Goal: Transaction & Acquisition: Download file/media

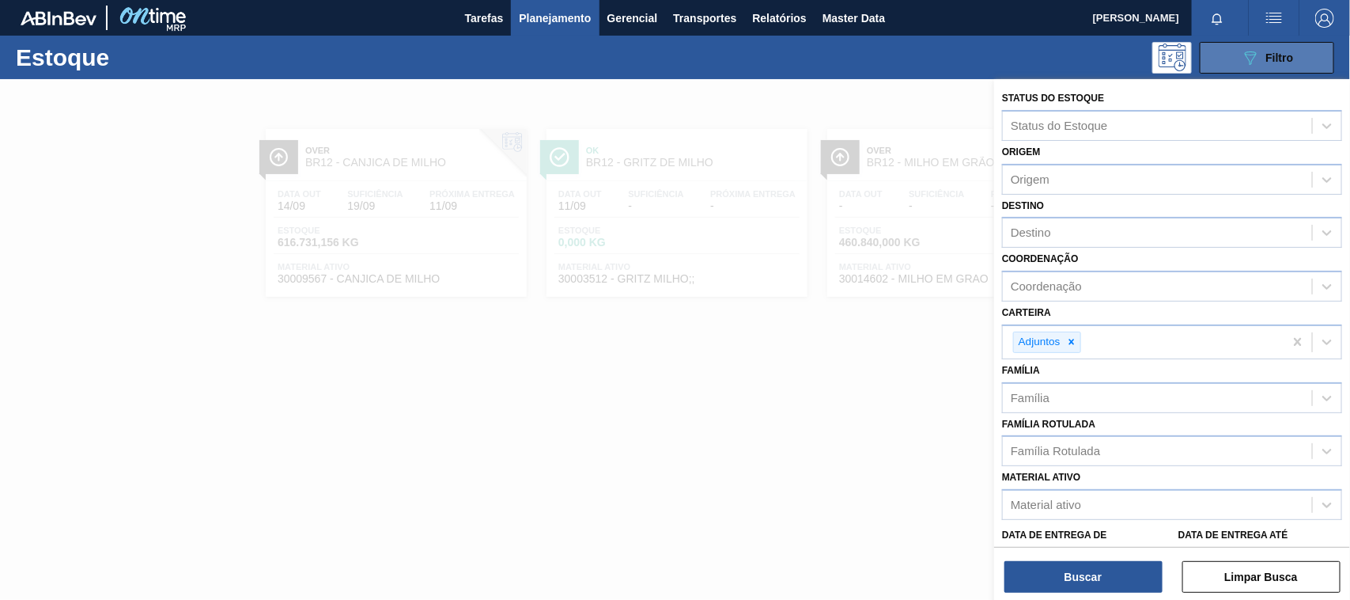
click at [1286, 56] on span "Filtro" at bounding box center [1281, 57] width 28 height 13
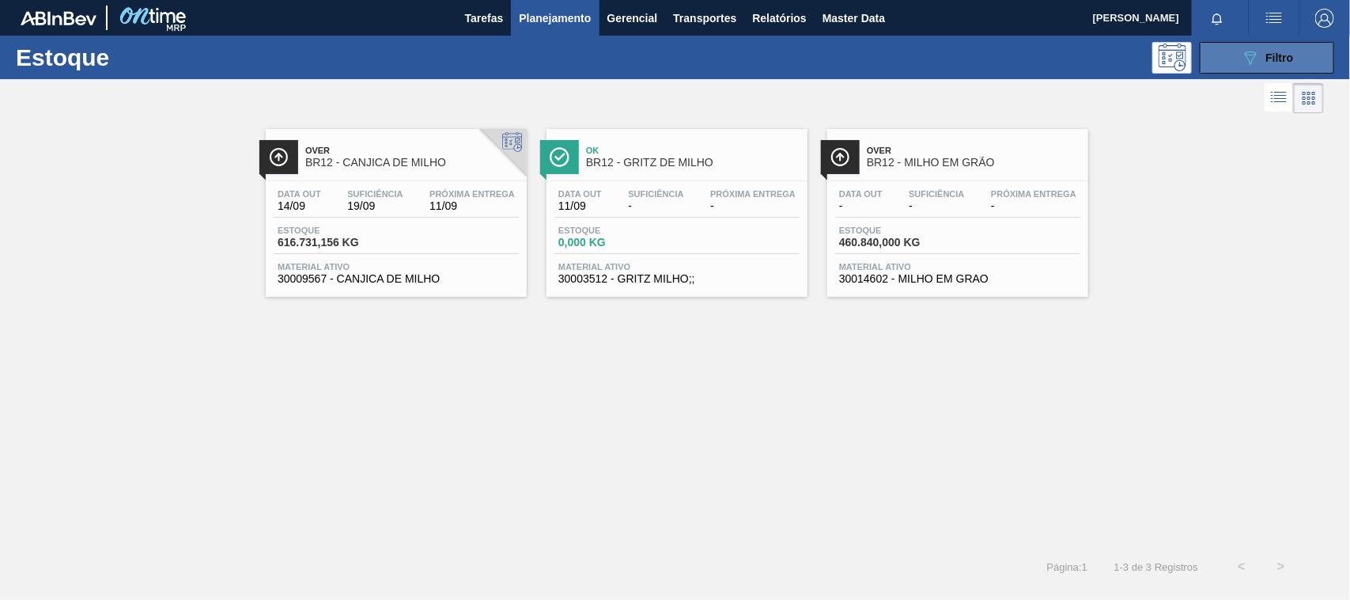
click at [1291, 60] on span "Filtro" at bounding box center [1281, 57] width 28 height 13
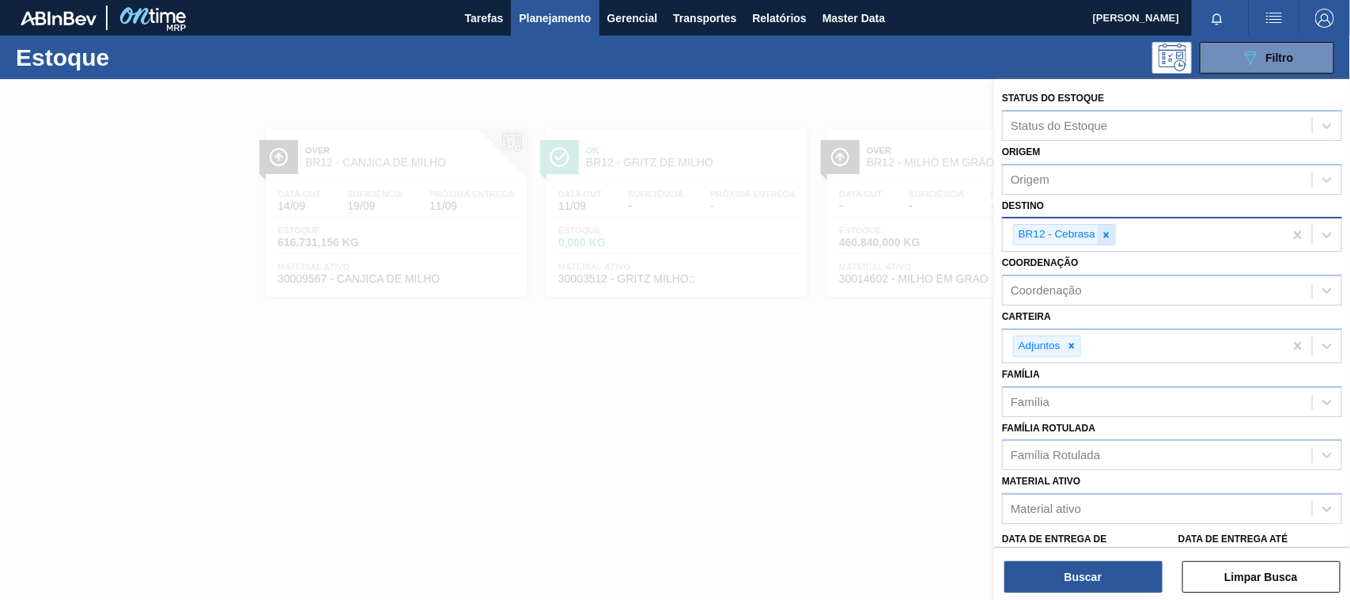
click at [1104, 235] on icon at bounding box center [1106, 234] width 11 height 11
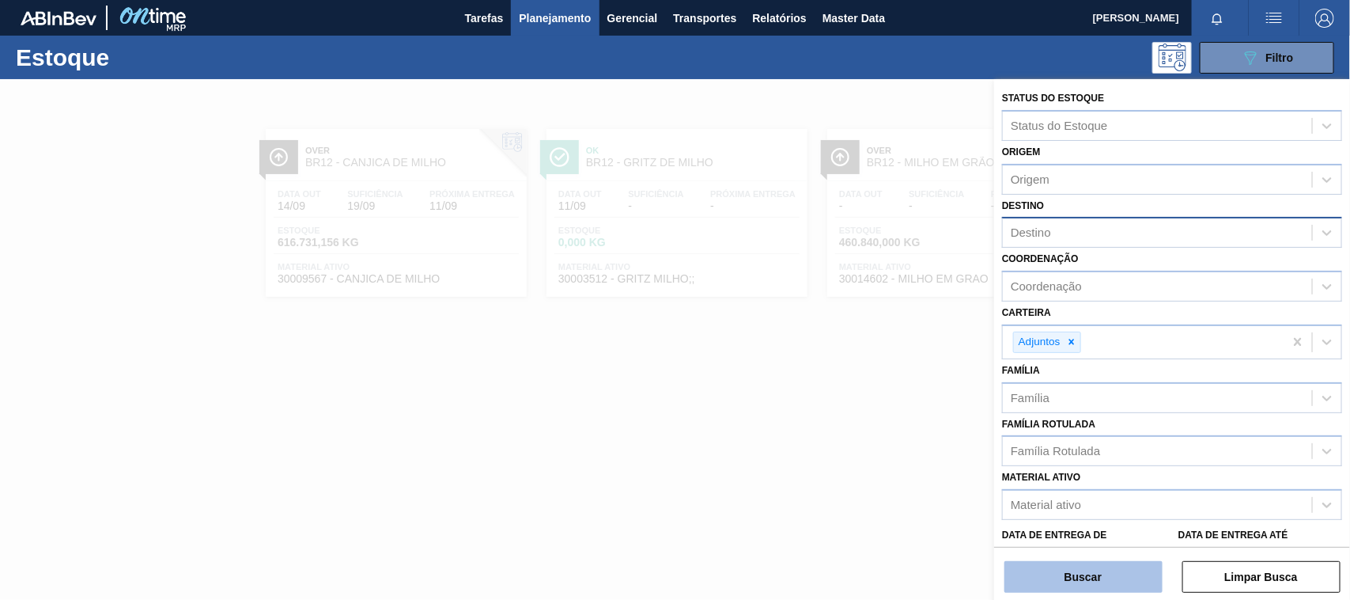
click at [1097, 570] on button "Buscar" at bounding box center [1084, 577] width 158 height 32
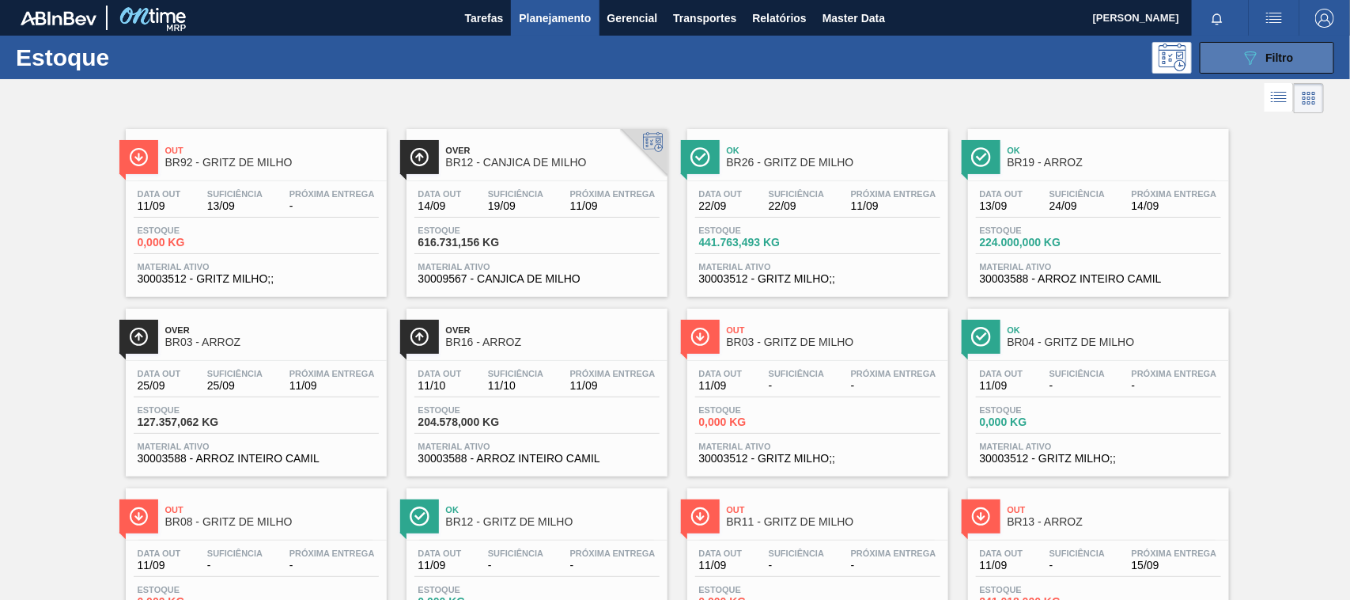
click at [1233, 64] on button "089F7B8B-B2A5-4AFE-B5C0-19BA573D28AC Filtro" at bounding box center [1267, 58] width 134 height 32
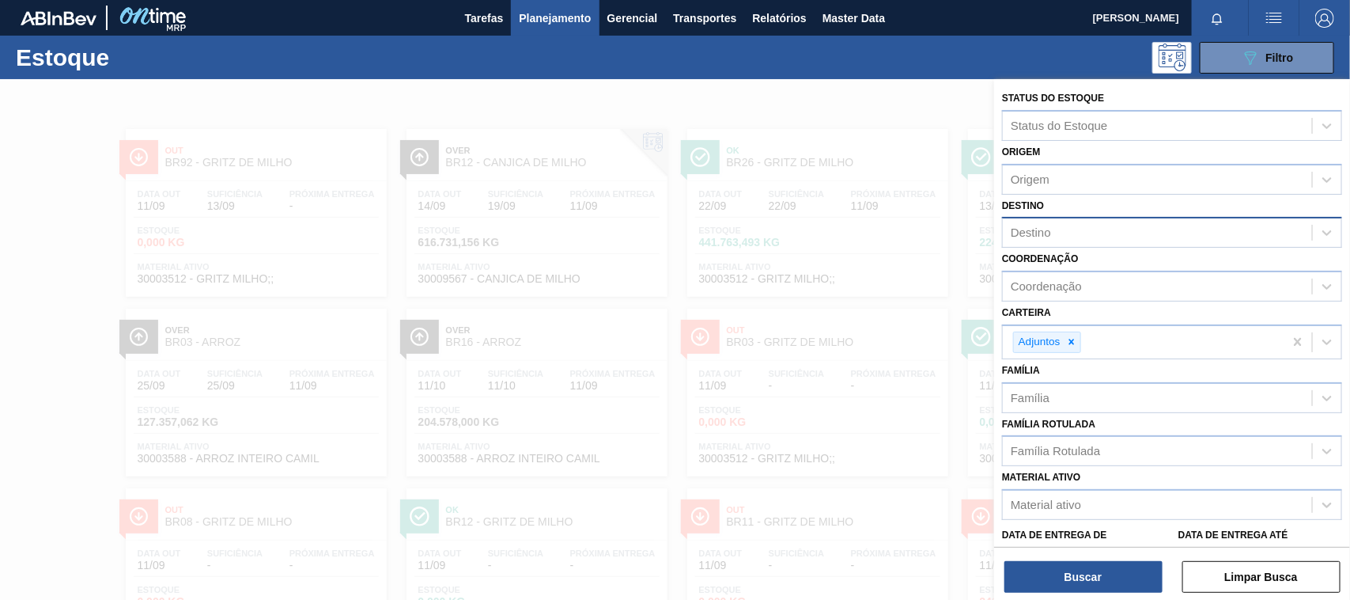
click at [859, 283] on div at bounding box center [675, 379] width 1350 height 600
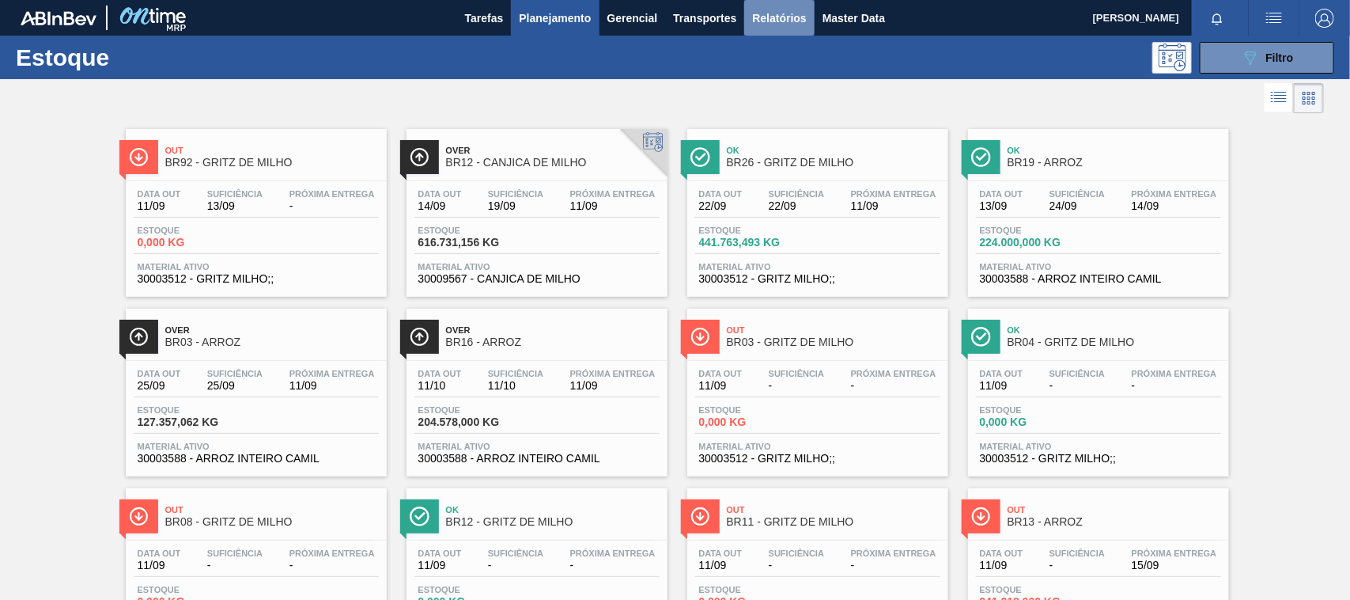
click at [768, 10] on span "Relatórios" at bounding box center [779, 18] width 54 height 19
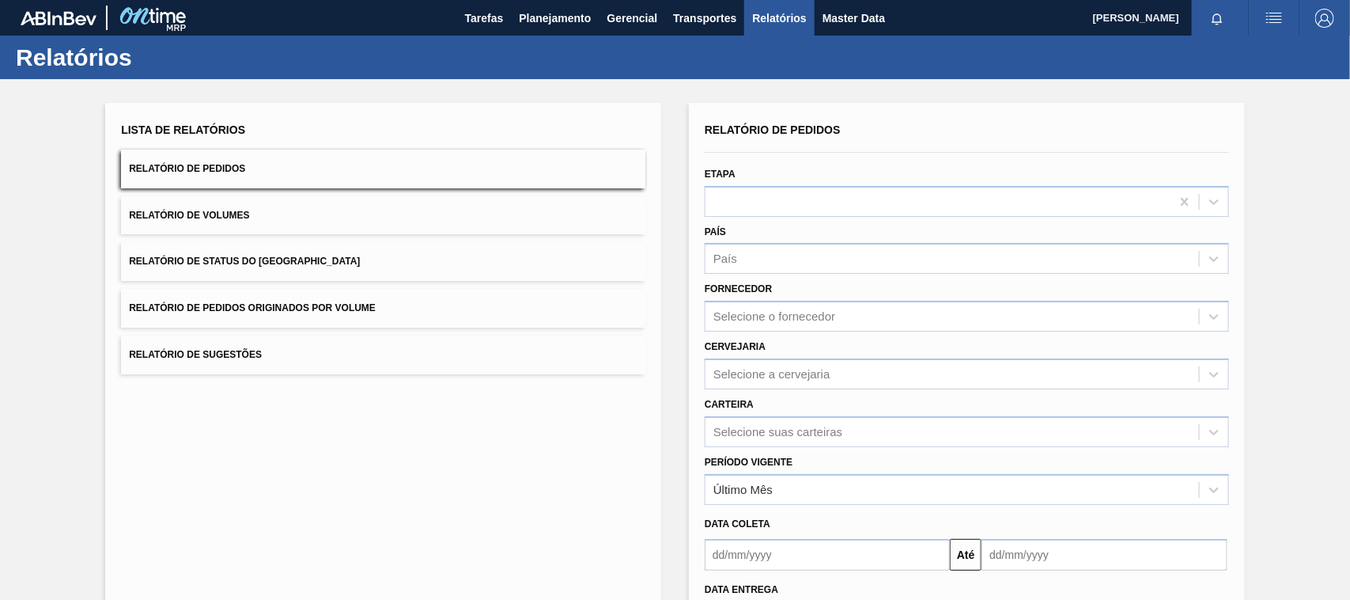
click at [400, 313] on button "Relatório de Pedidos Originados por Volume" at bounding box center [383, 308] width 525 height 39
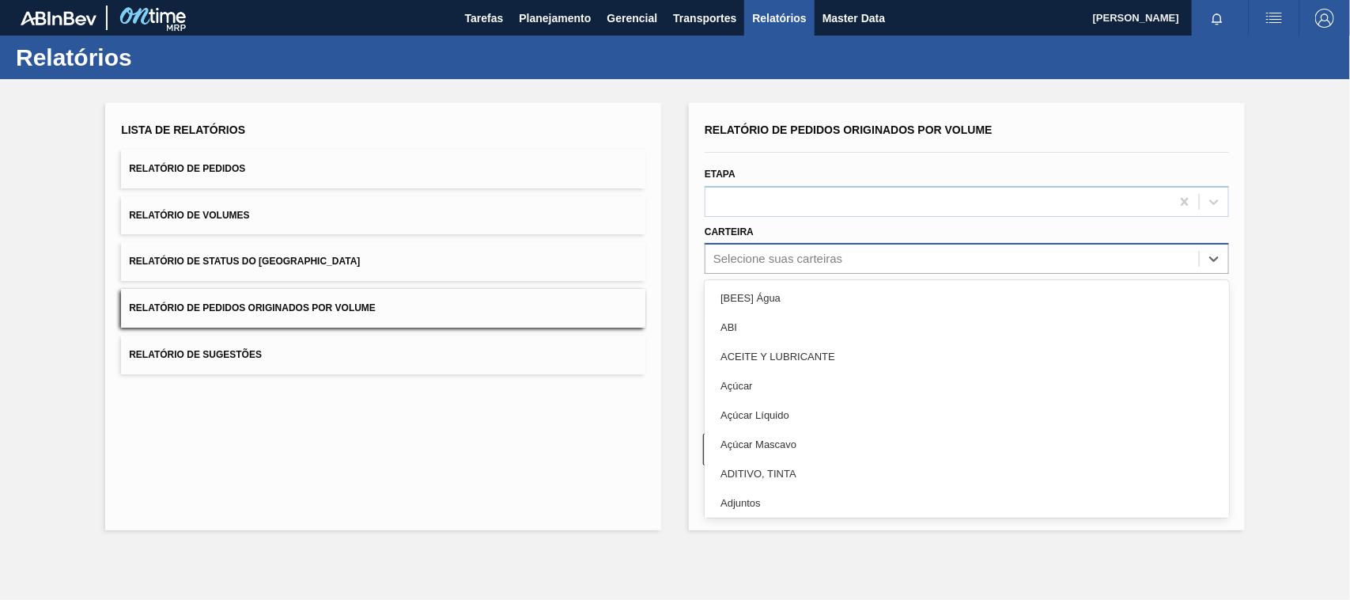
click at [749, 252] on div "Selecione suas carteiras" at bounding box center [778, 258] width 129 height 13
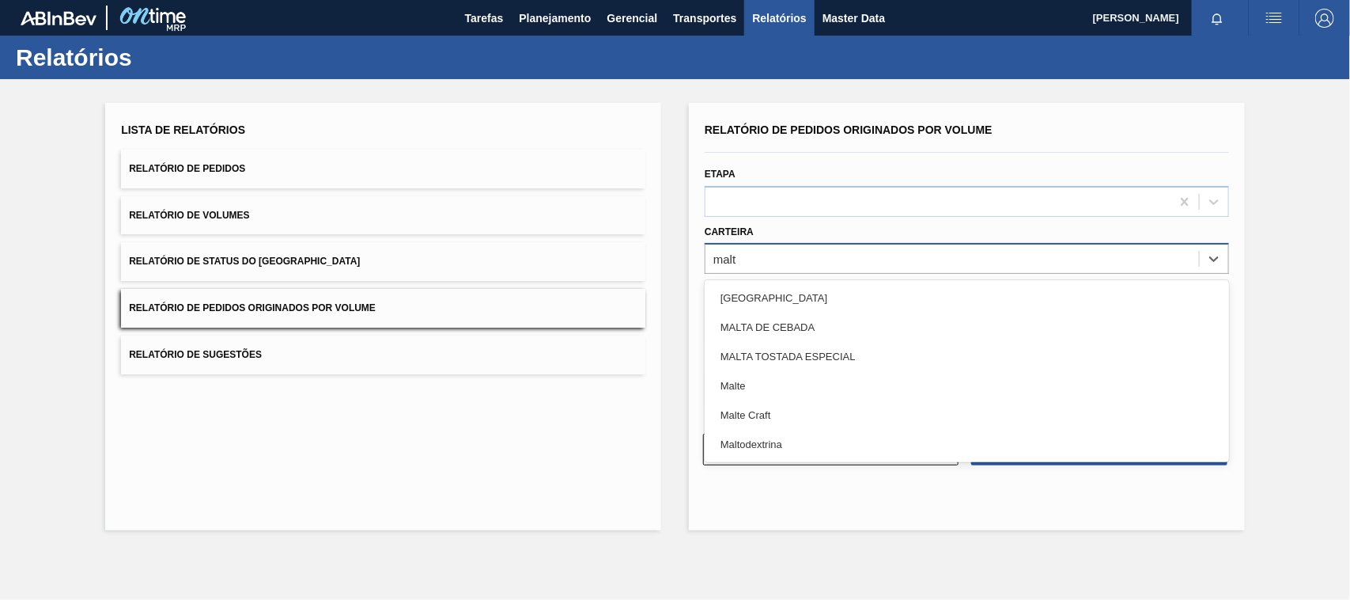
type input "malte"
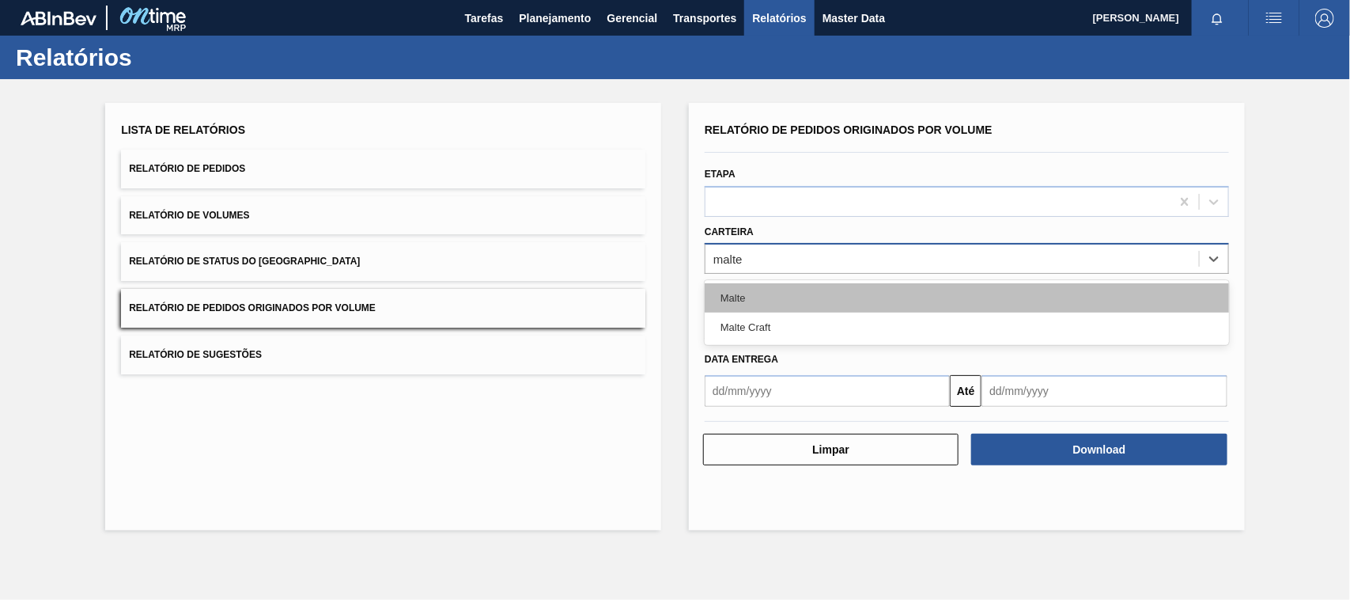
click at [746, 293] on div "Malte" at bounding box center [967, 297] width 525 height 29
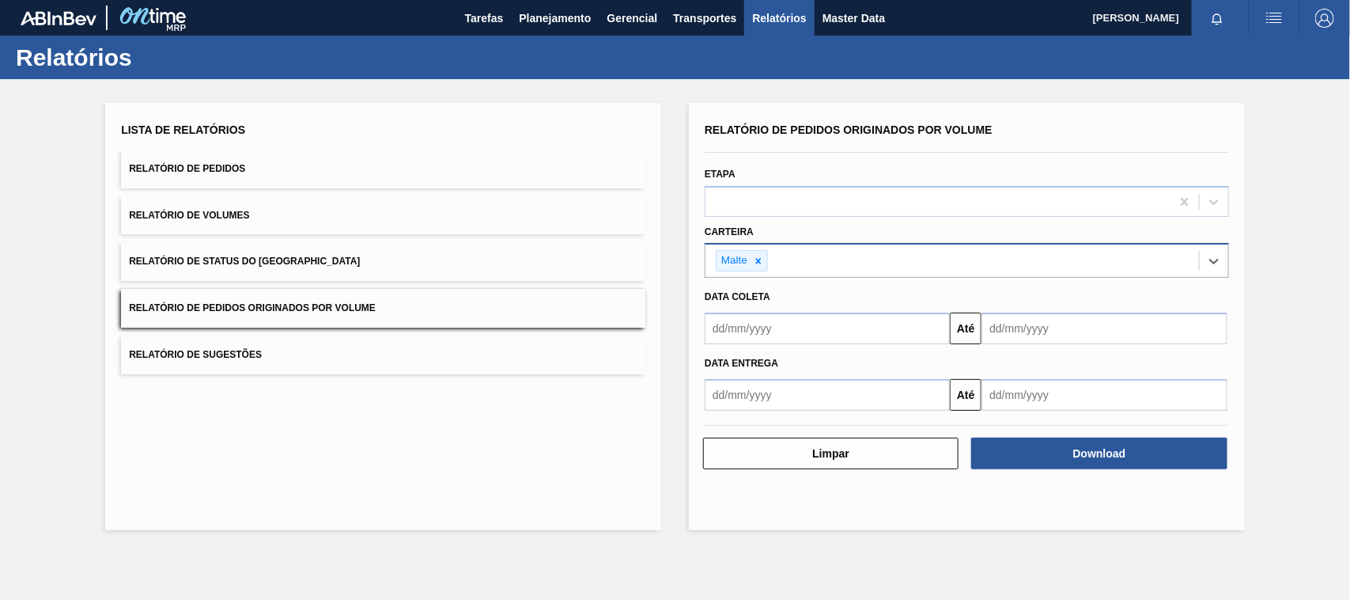
click at [778, 333] on input "text" at bounding box center [827, 329] width 245 height 32
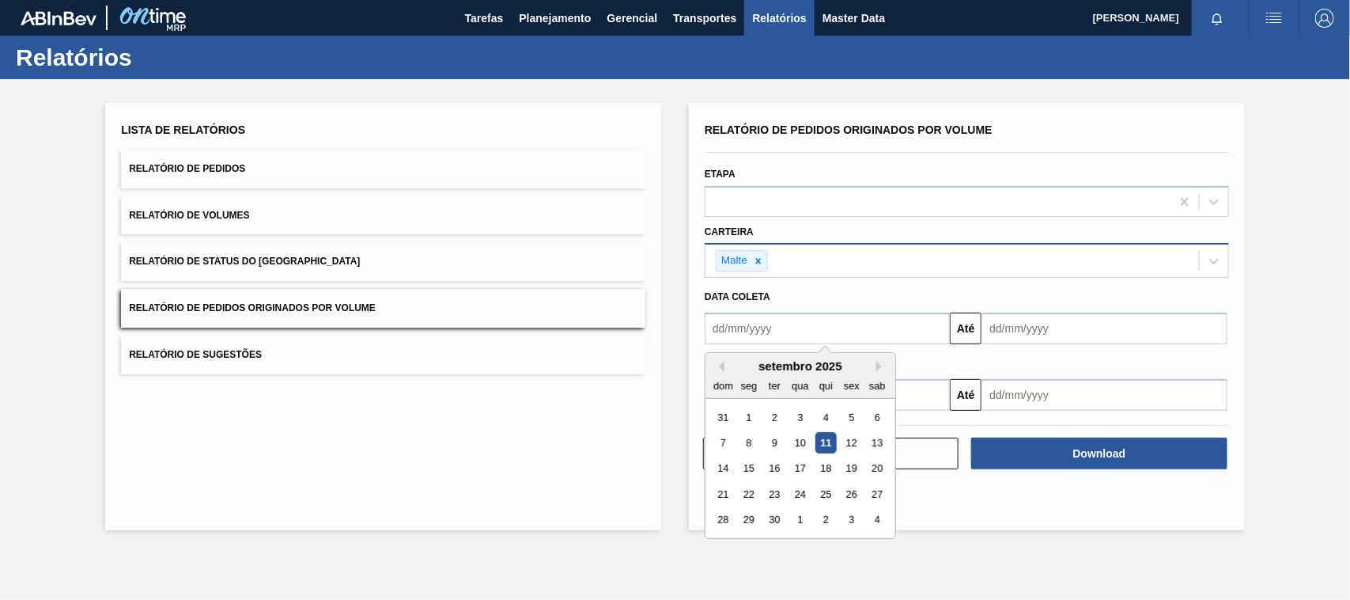
type input "[DATE]"
click at [805, 417] on div "1" at bounding box center [800, 417] width 21 height 21
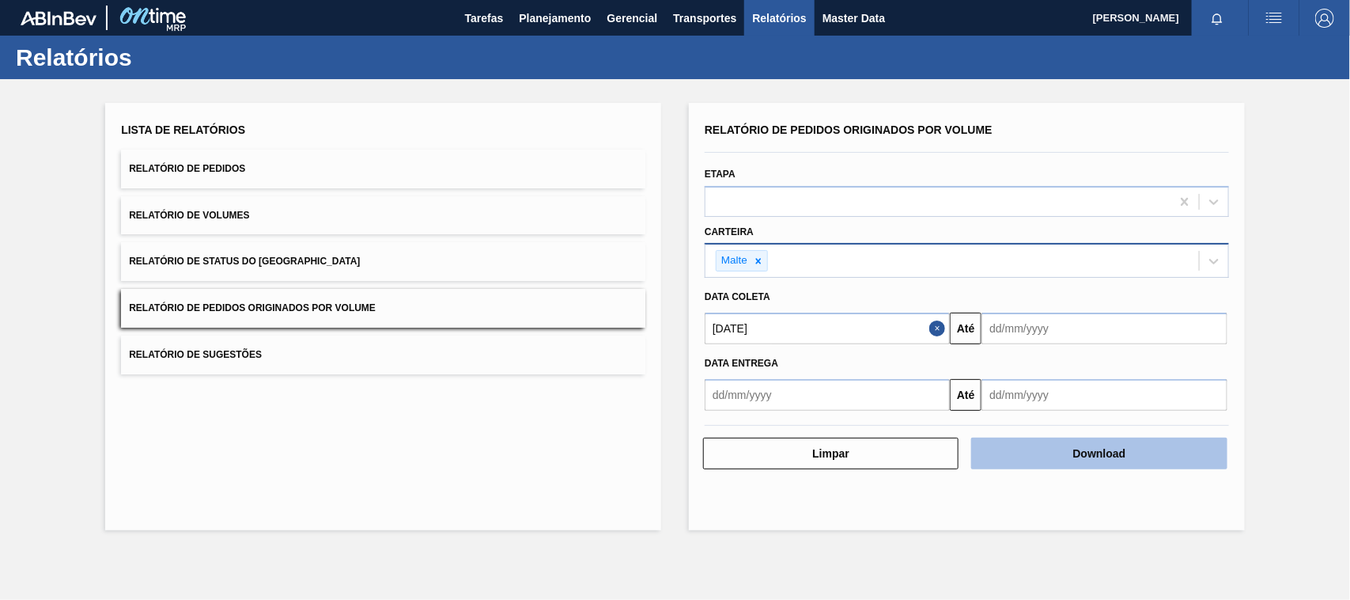
click at [1092, 457] on button "Download" at bounding box center [1100, 454] width 256 height 32
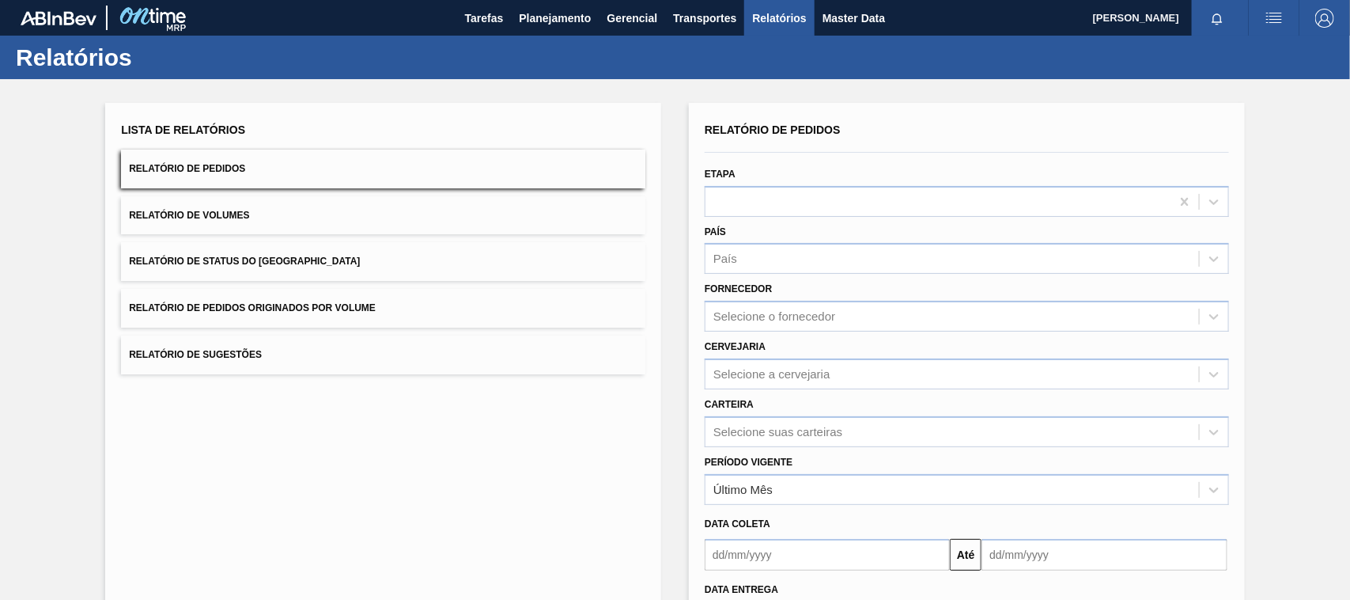
click at [282, 299] on button "Relatório de Pedidos Originados por Volume" at bounding box center [383, 308] width 525 height 39
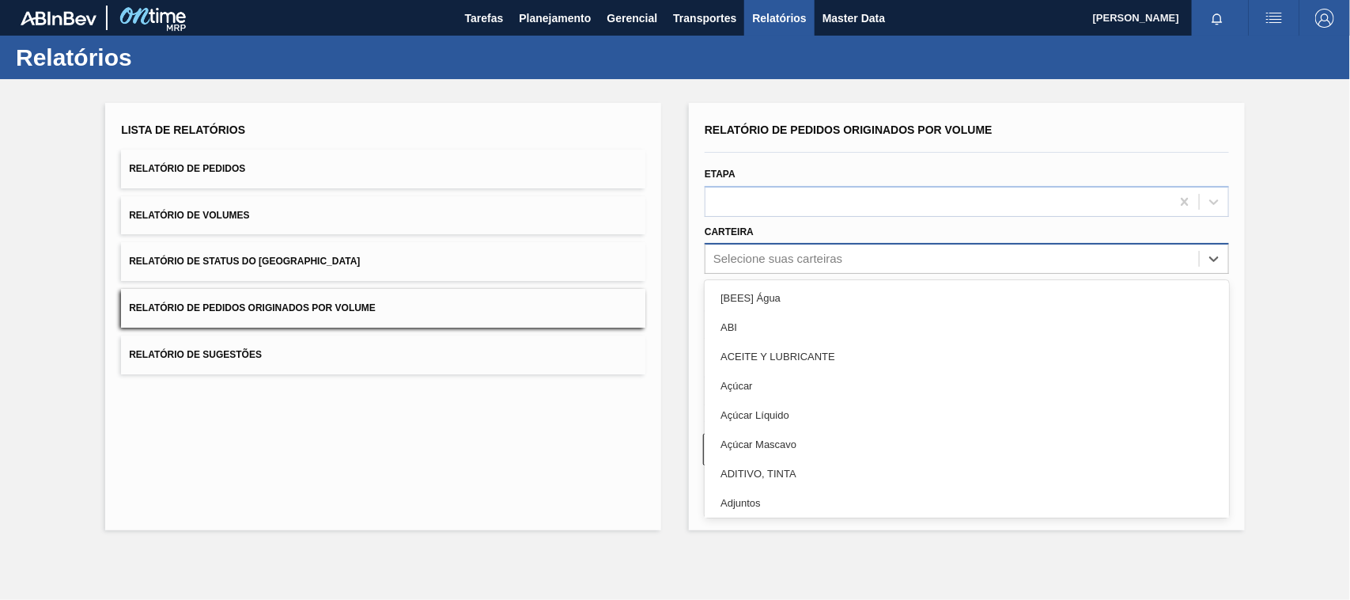
click at [750, 255] on div "Selecione suas carteiras" at bounding box center [778, 258] width 129 height 13
type input "mal"
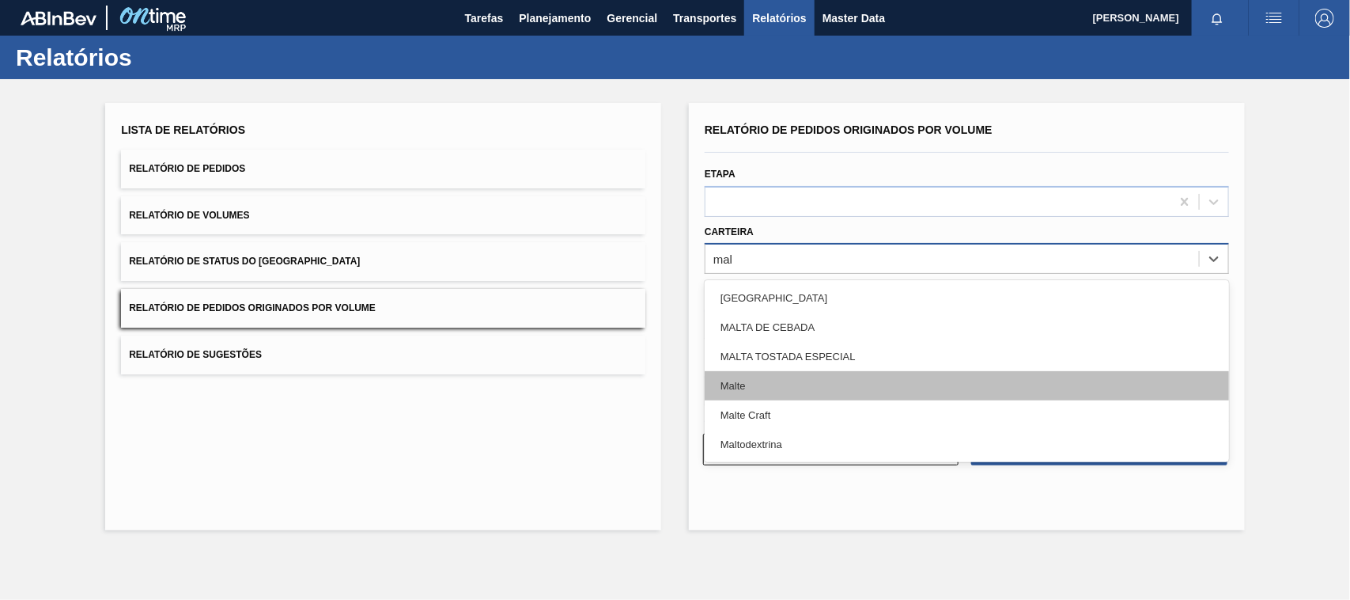
click at [741, 382] on div "Malte" at bounding box center [967, 385] width 525 height 29
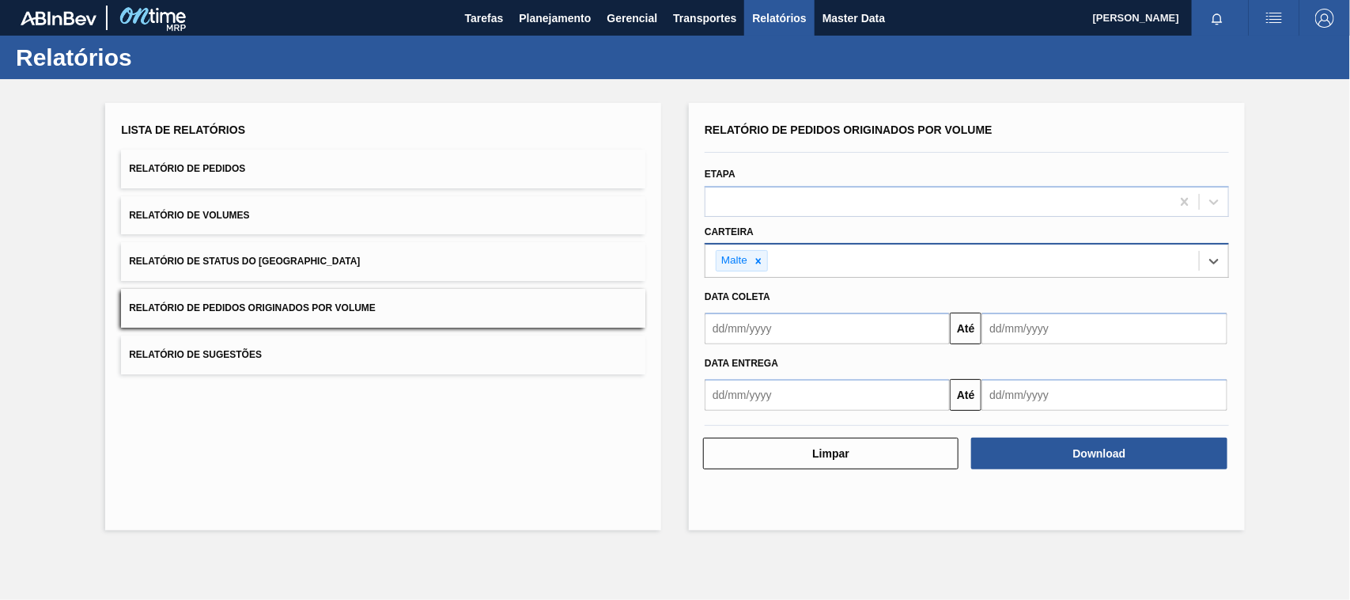
click at [749, 328] on input "text" at bounding box center [827, 329] width 245 height 32
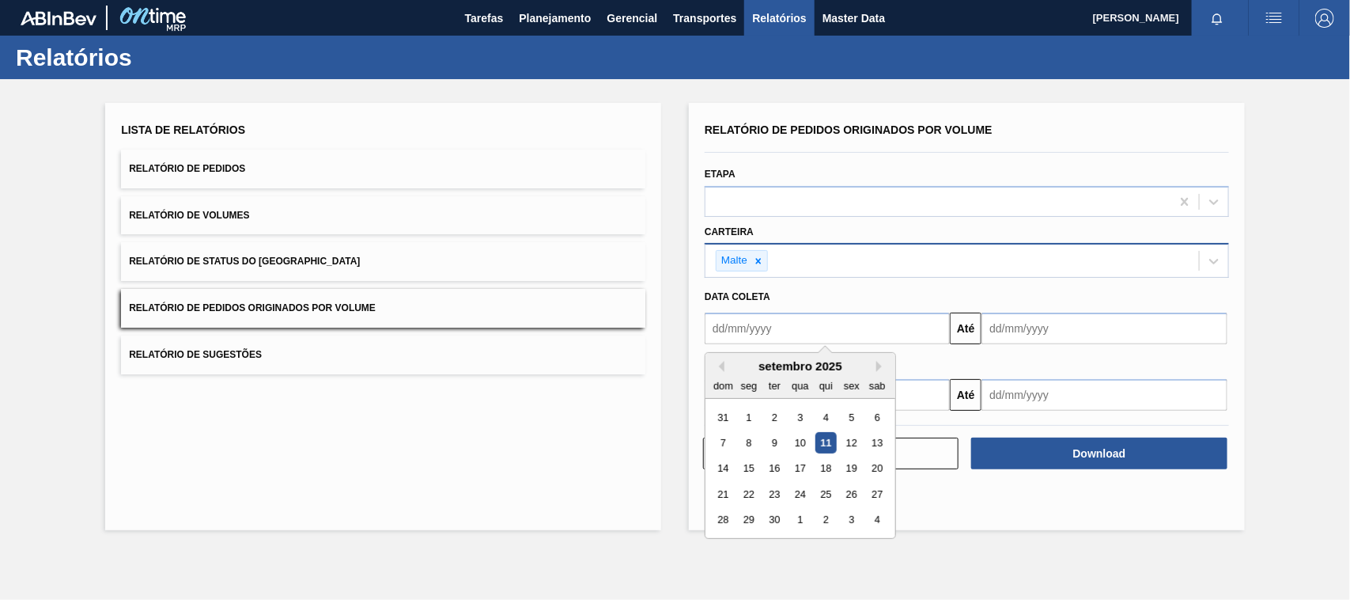
type input "[DATE]"
click at [796, 413] on div "1" at bounding box center [800, 417] width 21 height 21
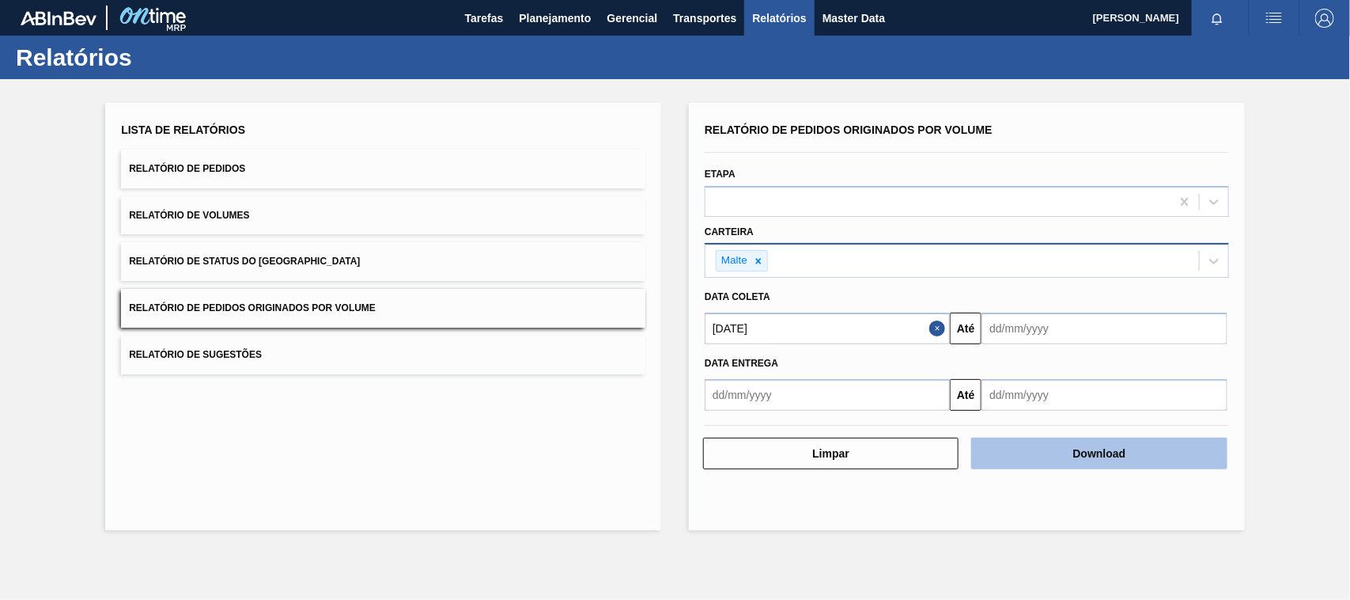
click at [1104, 453] on button "Download" at bounding box center [1100, 454] width 256 height 32
